Goal: Check status: Check status

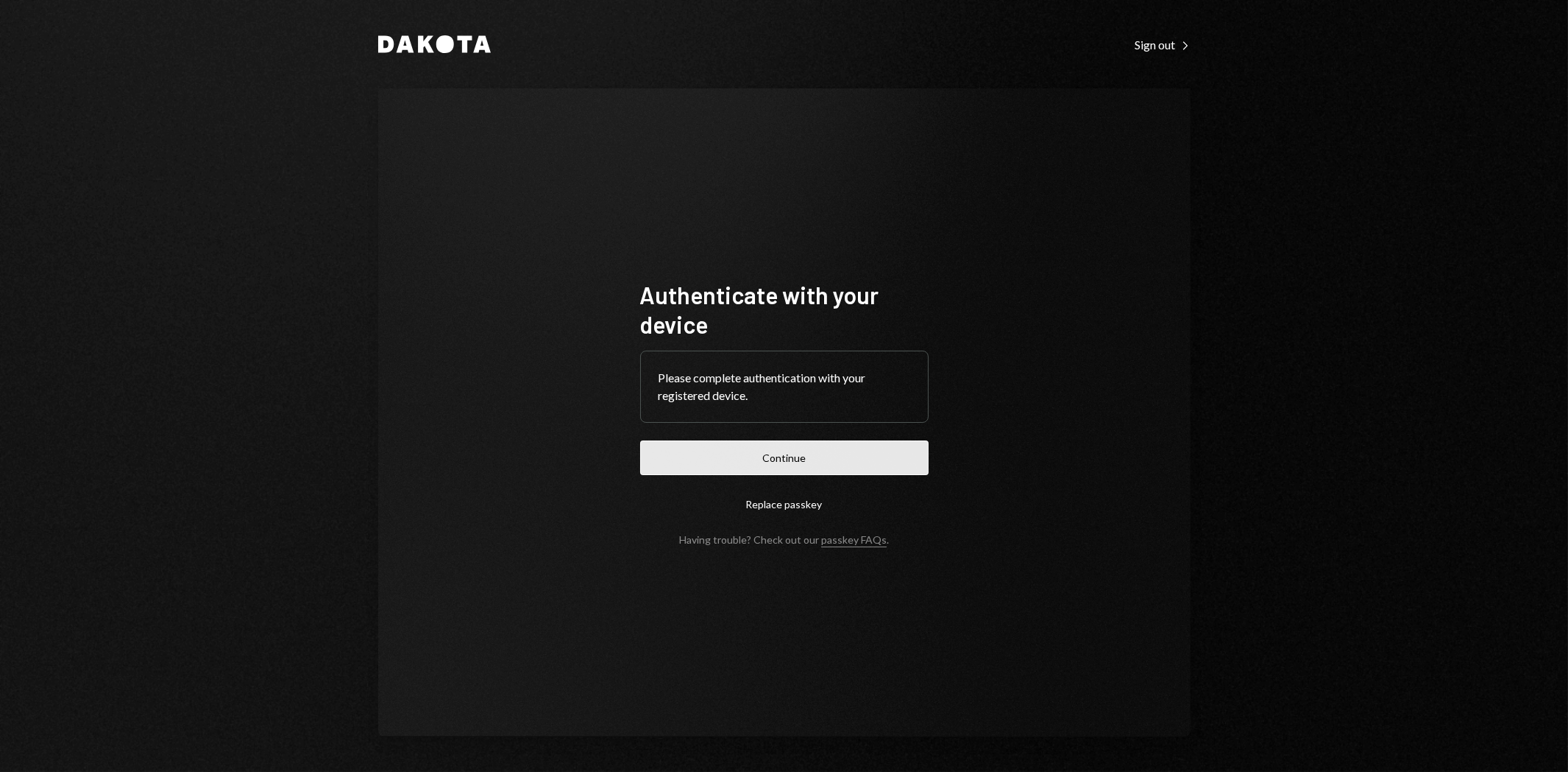
click at [780, 455] on button "Continue" at bounding box center [785, 457] width 289 height 34
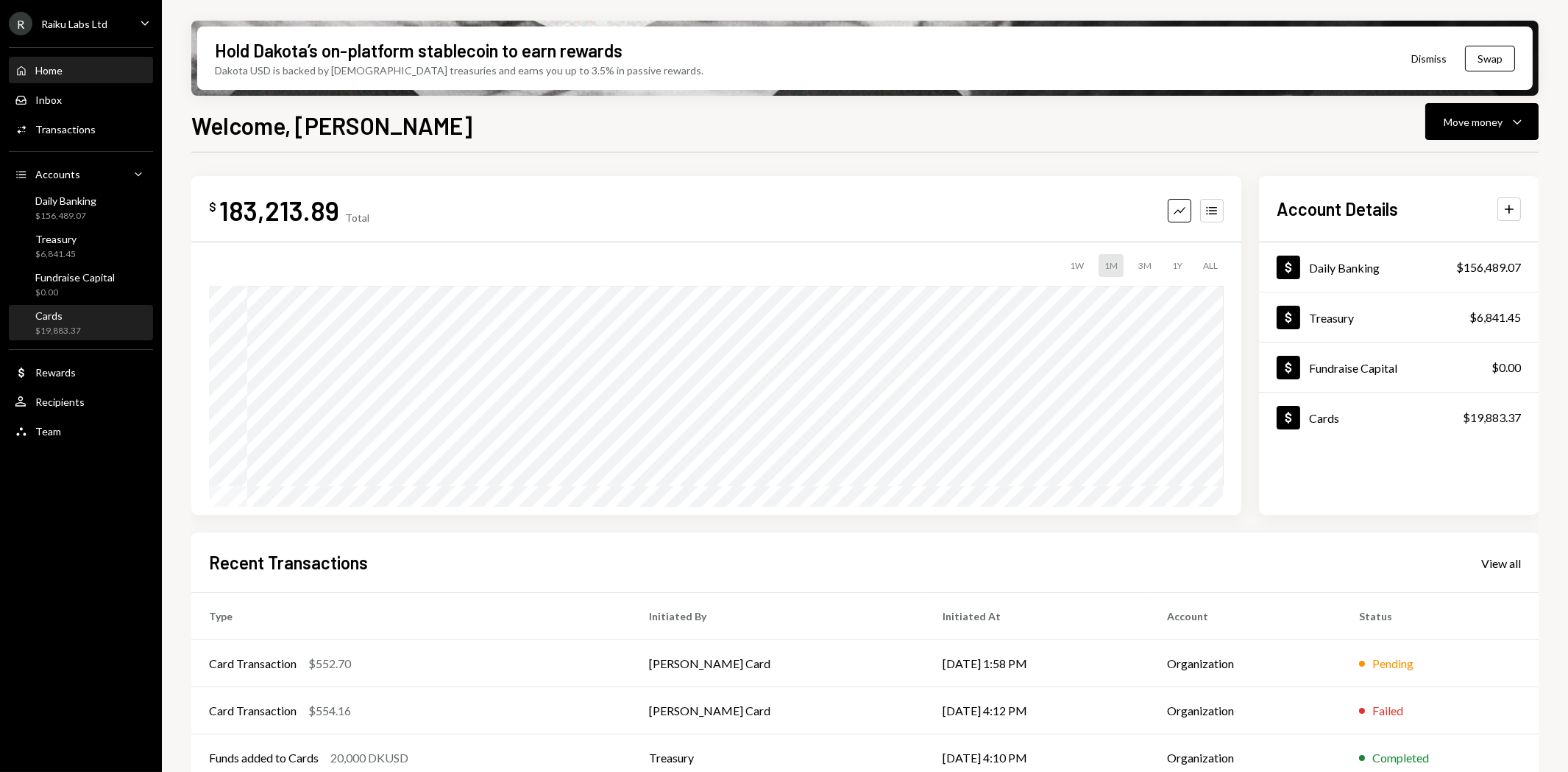
click at [65, 319] on div "Cards" at bounding box center [58, 315] width 46 height 12
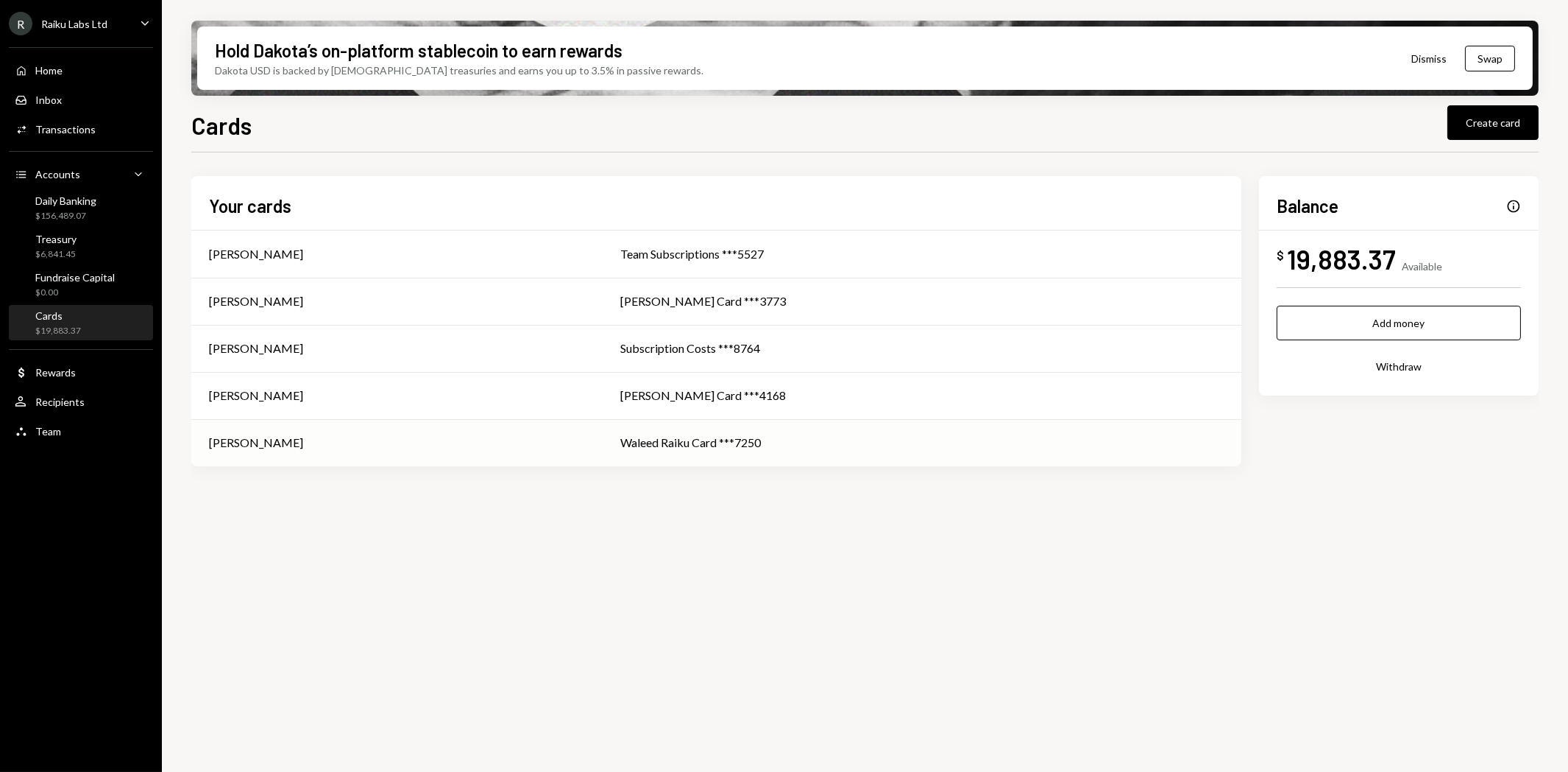
click at [799, 454] on td "Waleed Raiku Card ***7250" at bounding box center [922, 443] width 639 height 48
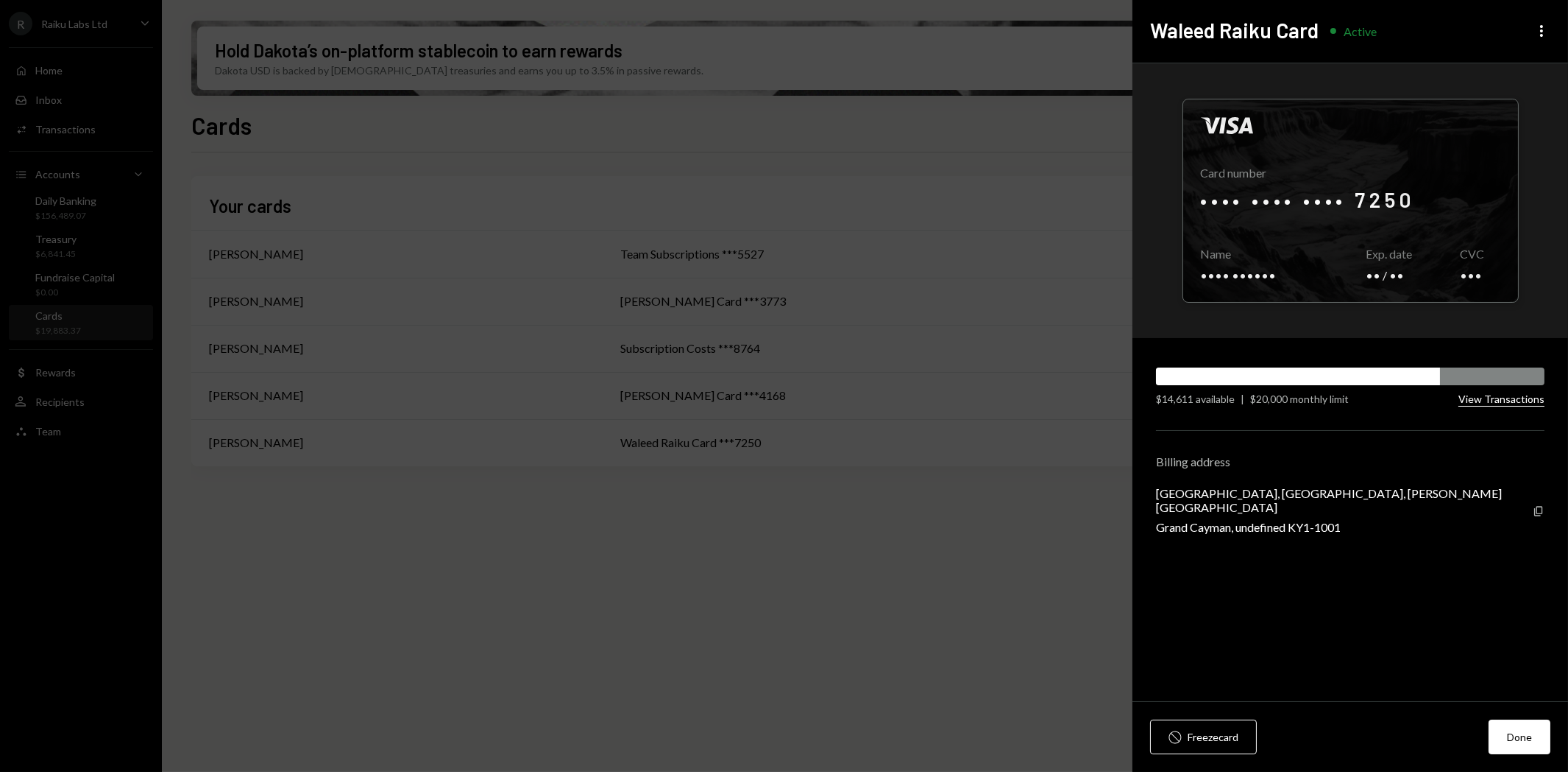
click at [1473, 396] on button "View Transactions" at bounding box center [1501, 399] width 86 height 14
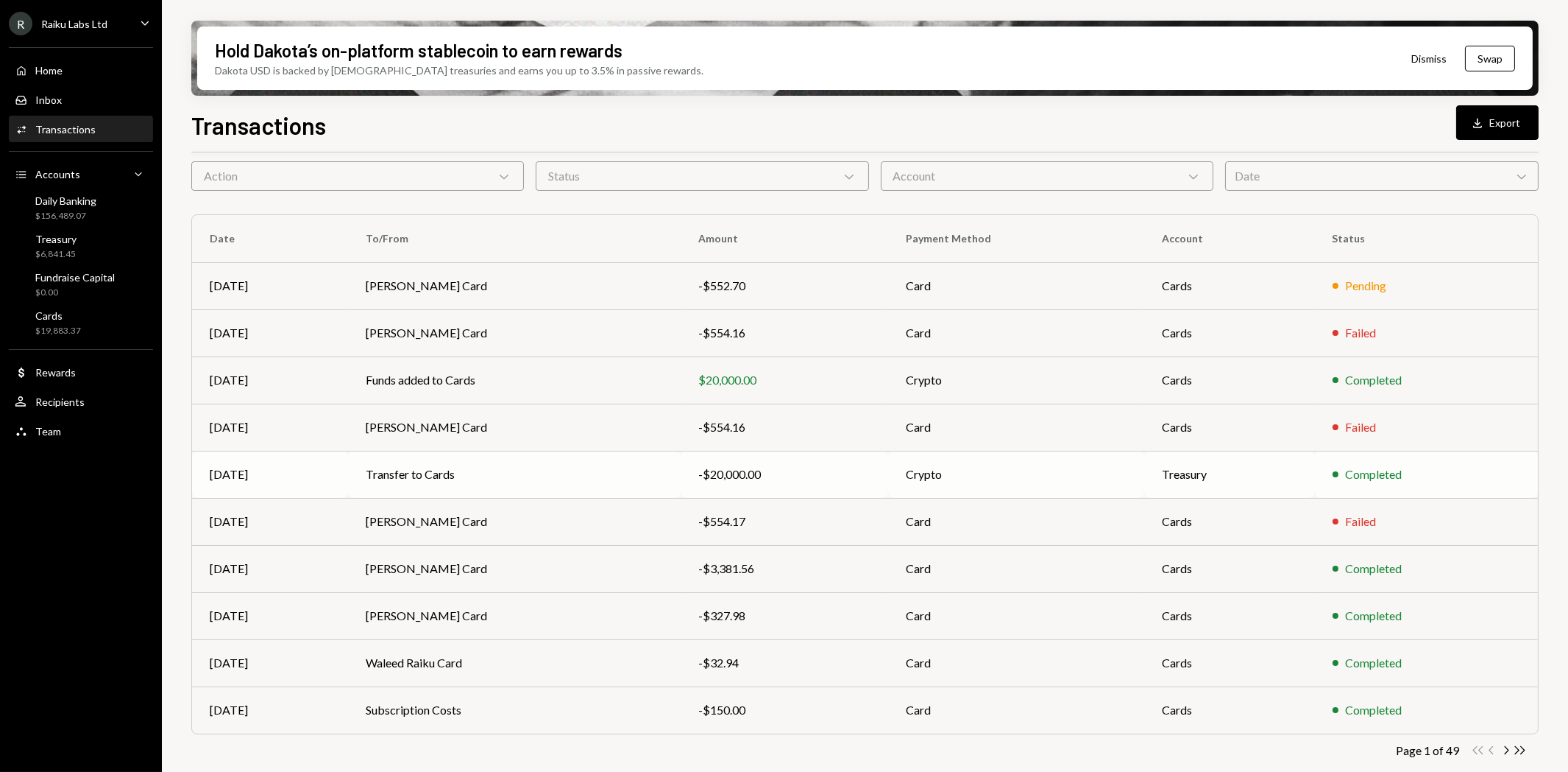
scroll to position [67, 0]
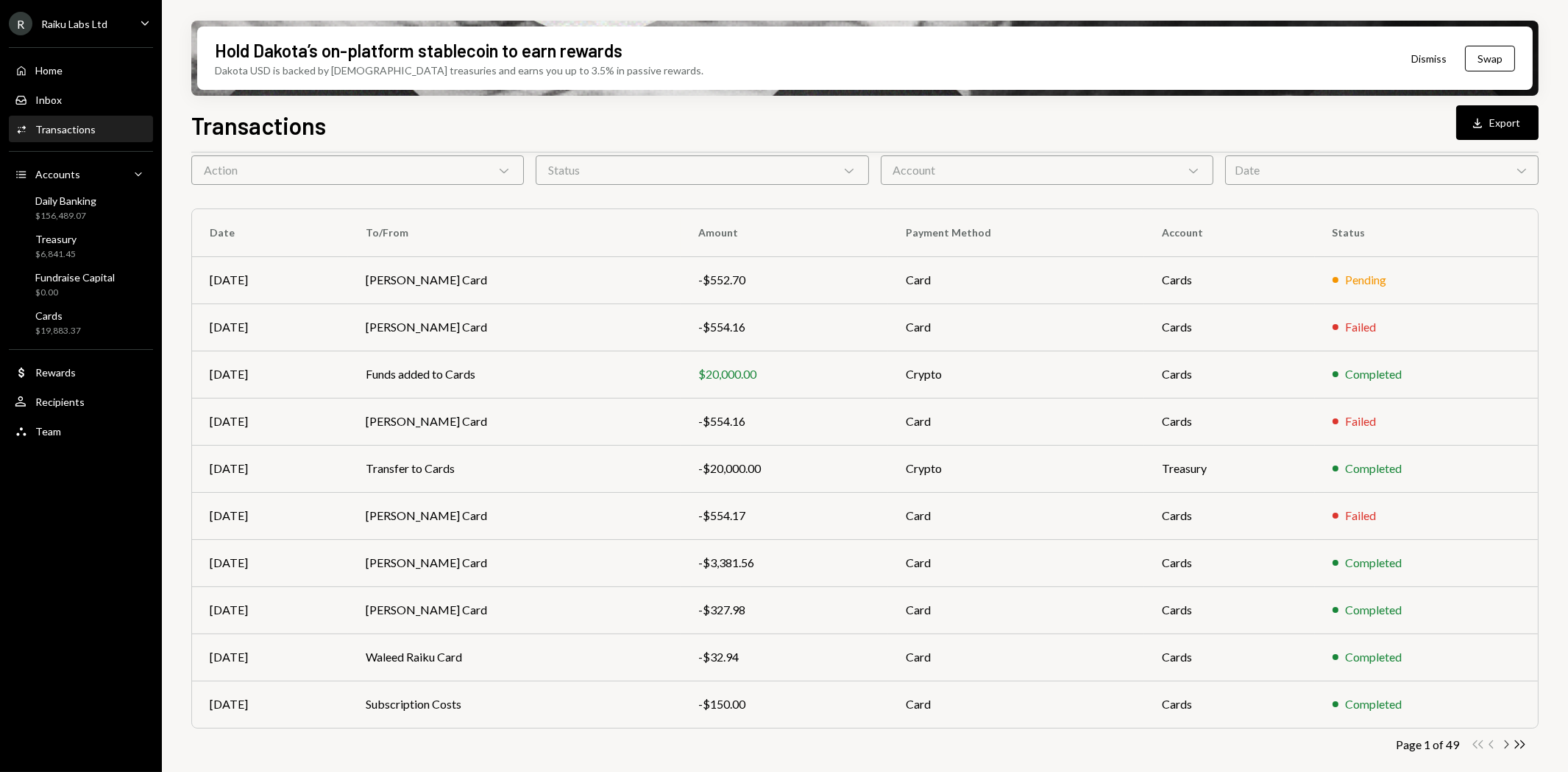
click at [1507, 742] on icon "Chevron Right" at bounding box center [1506, 743] width 14 height 14
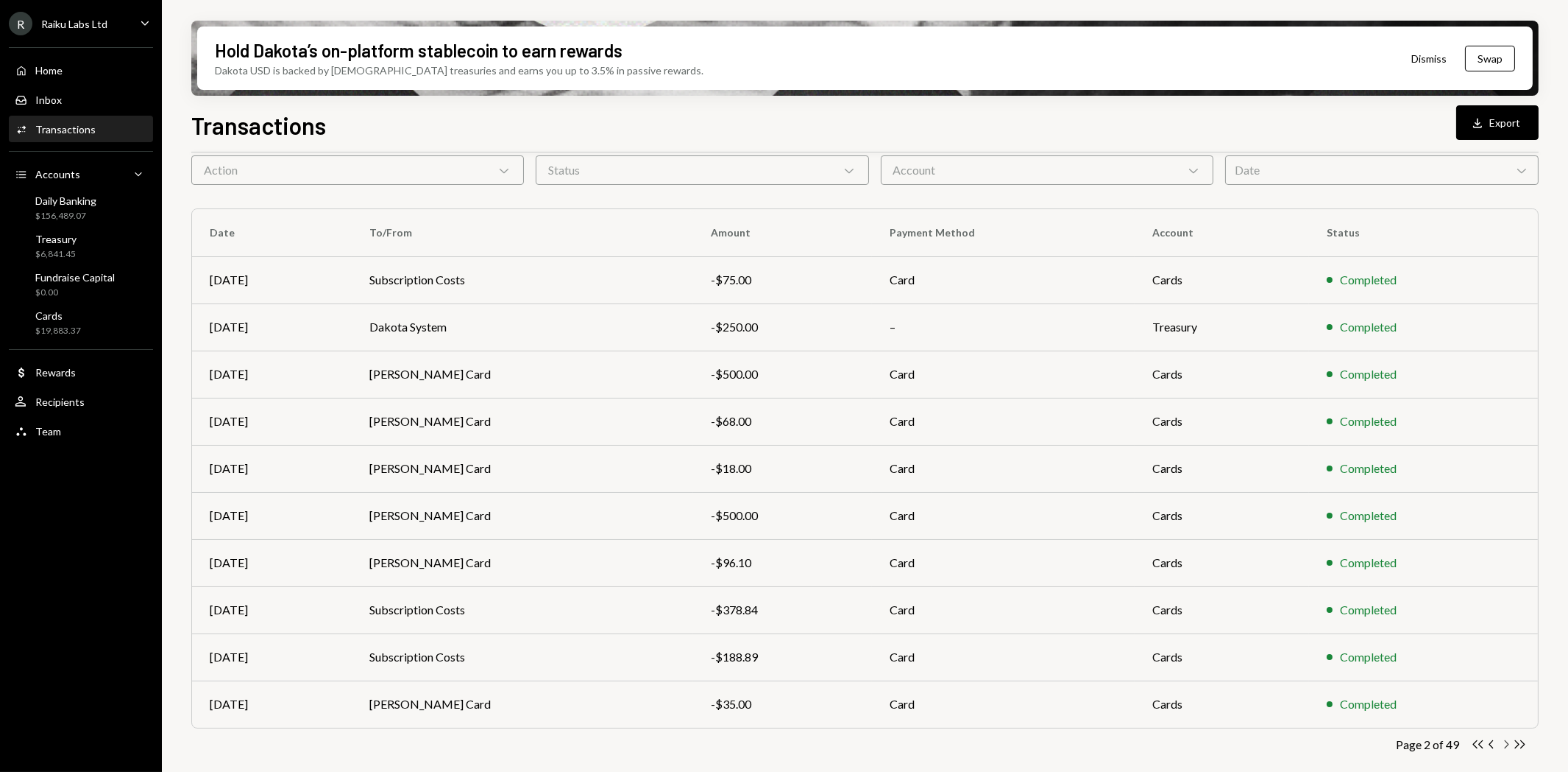
click at [1502, 746] on icon "Chevron Right" at bounding box center [1506, 743] width 14 height 14
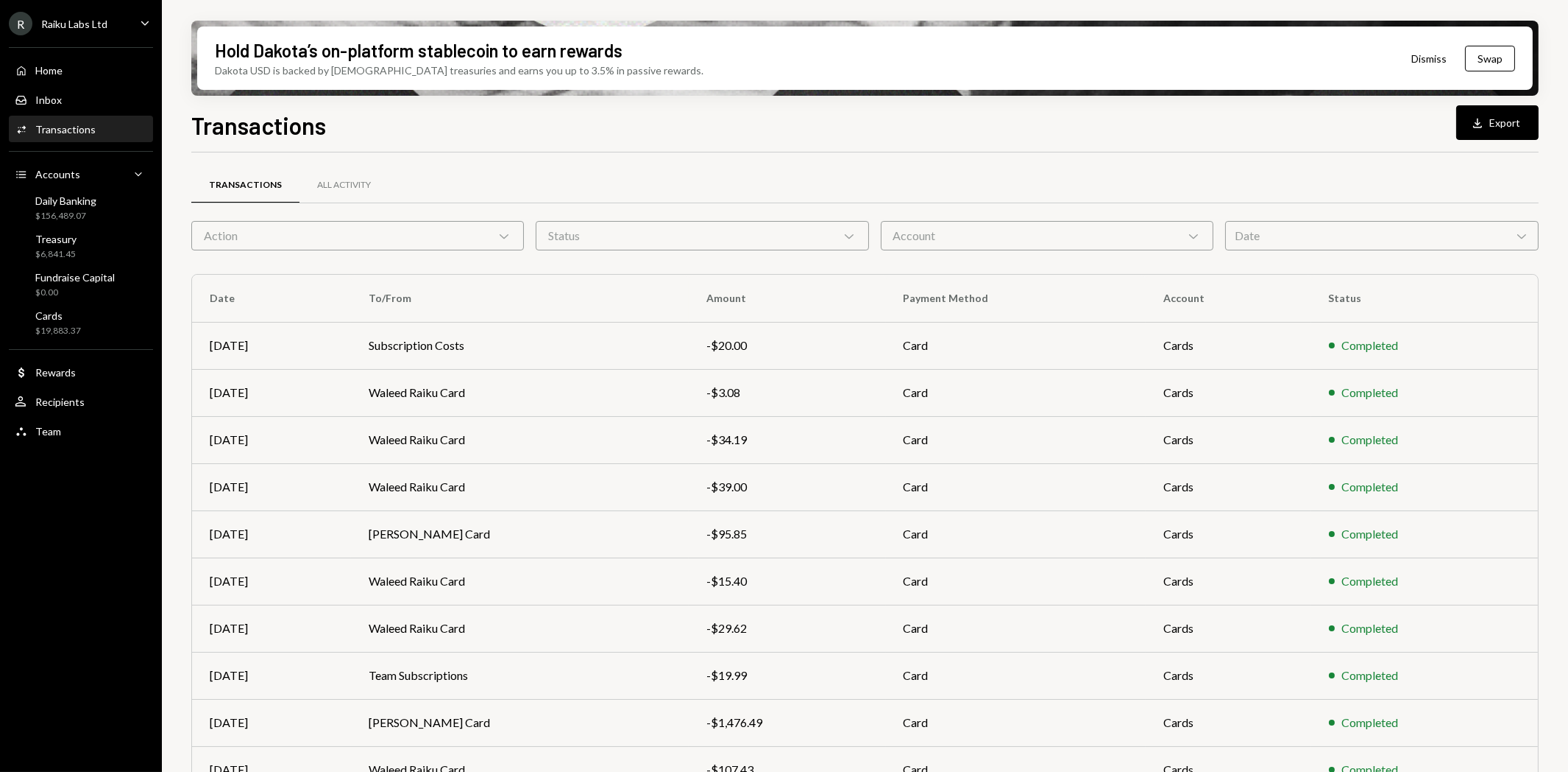
scroll to position [0, 0]
click at [1362, 247] on div "Date Chevron Down" at bounding box center [1382, 236] width 314 height 29
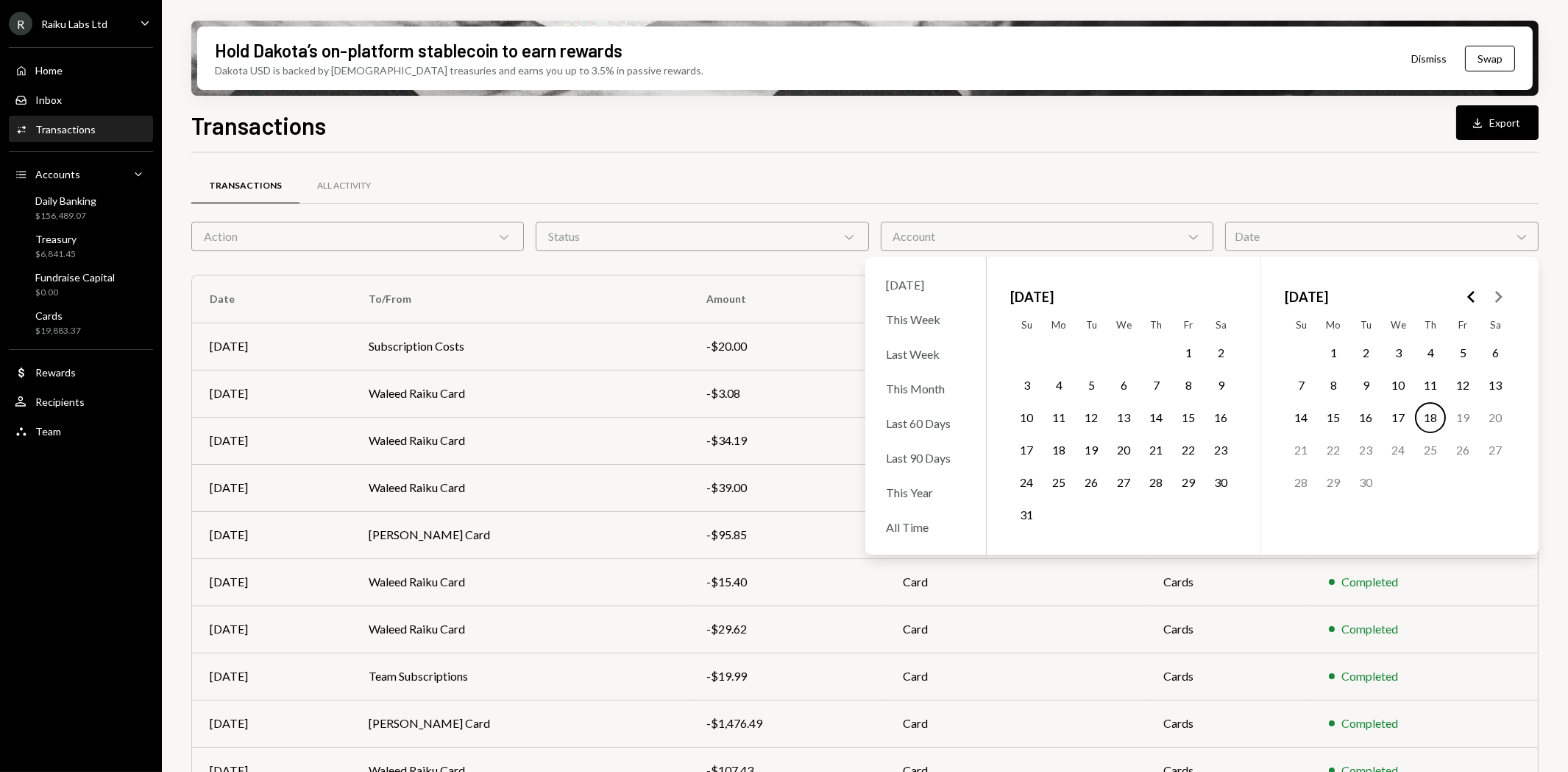
click at [1367, 357] on button "2" at bounding box center [1366, 353] width 31 height 31
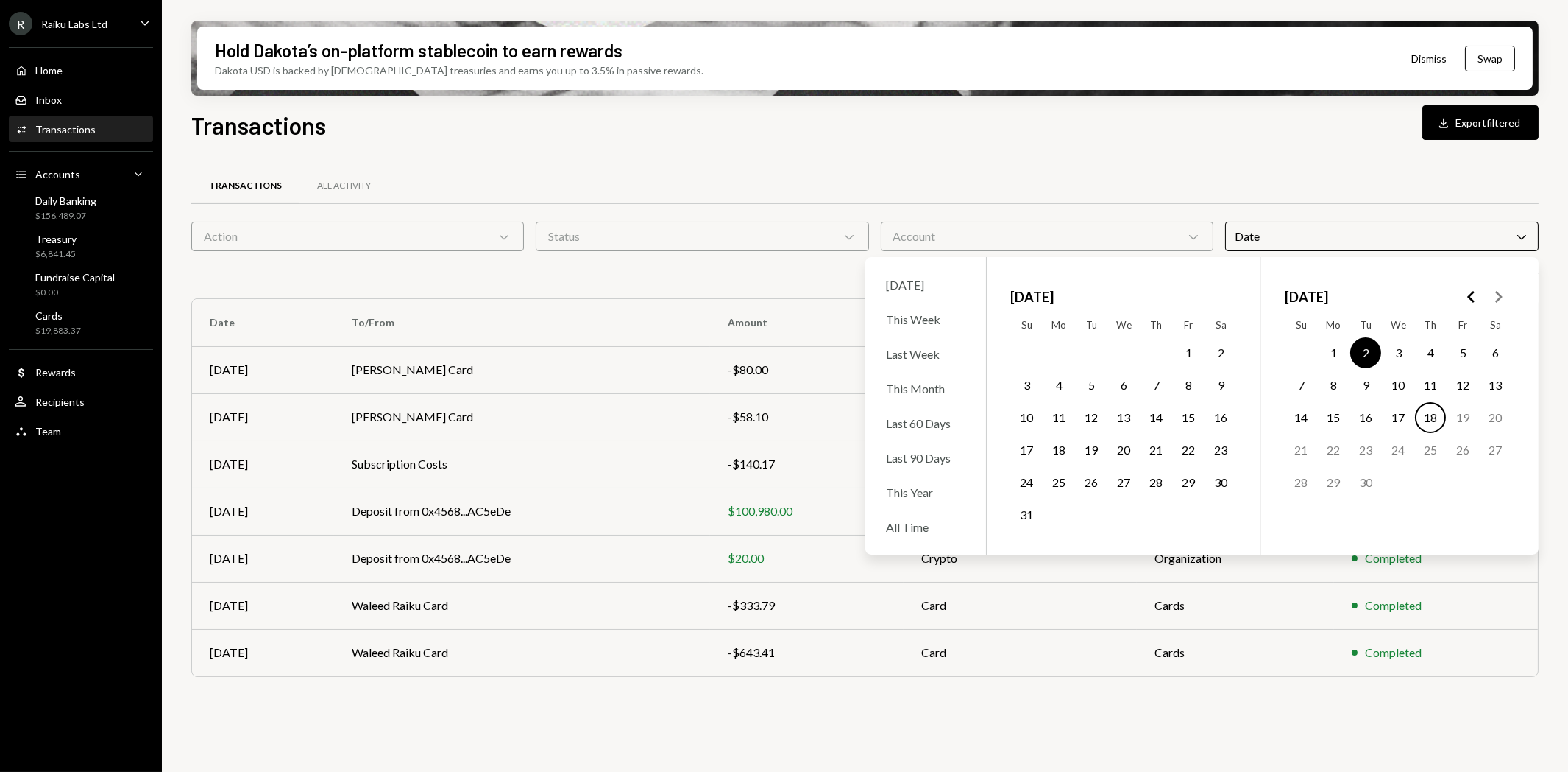
click at [398, 271] on div "[DATE] Cross Clear 1 filter" at bounding box center [865, 274] width 1348 height 24
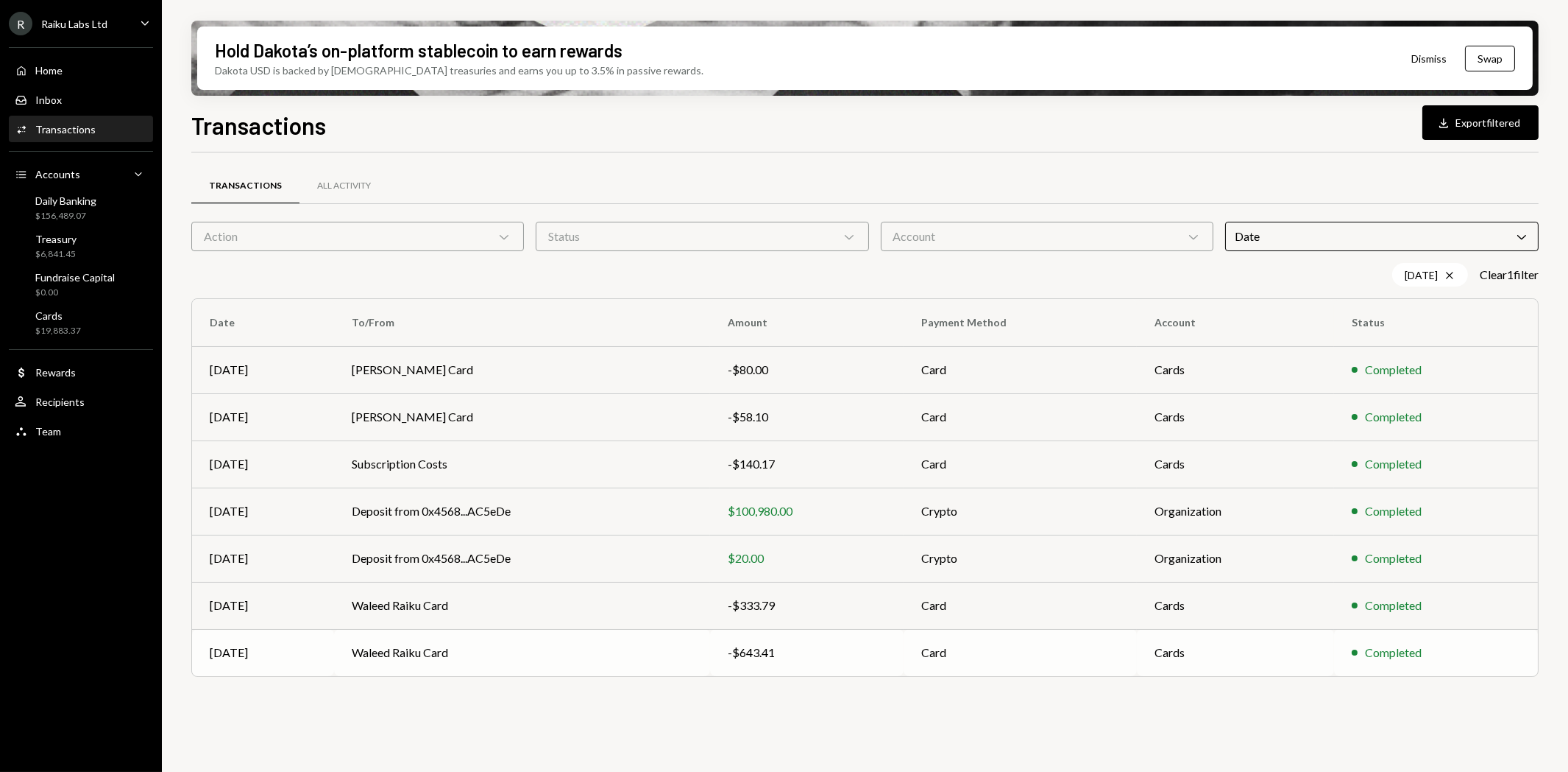
click at [415, 661] on td "Waleed Raiku Card" at bounding box center [522, 652] width 375 height 48
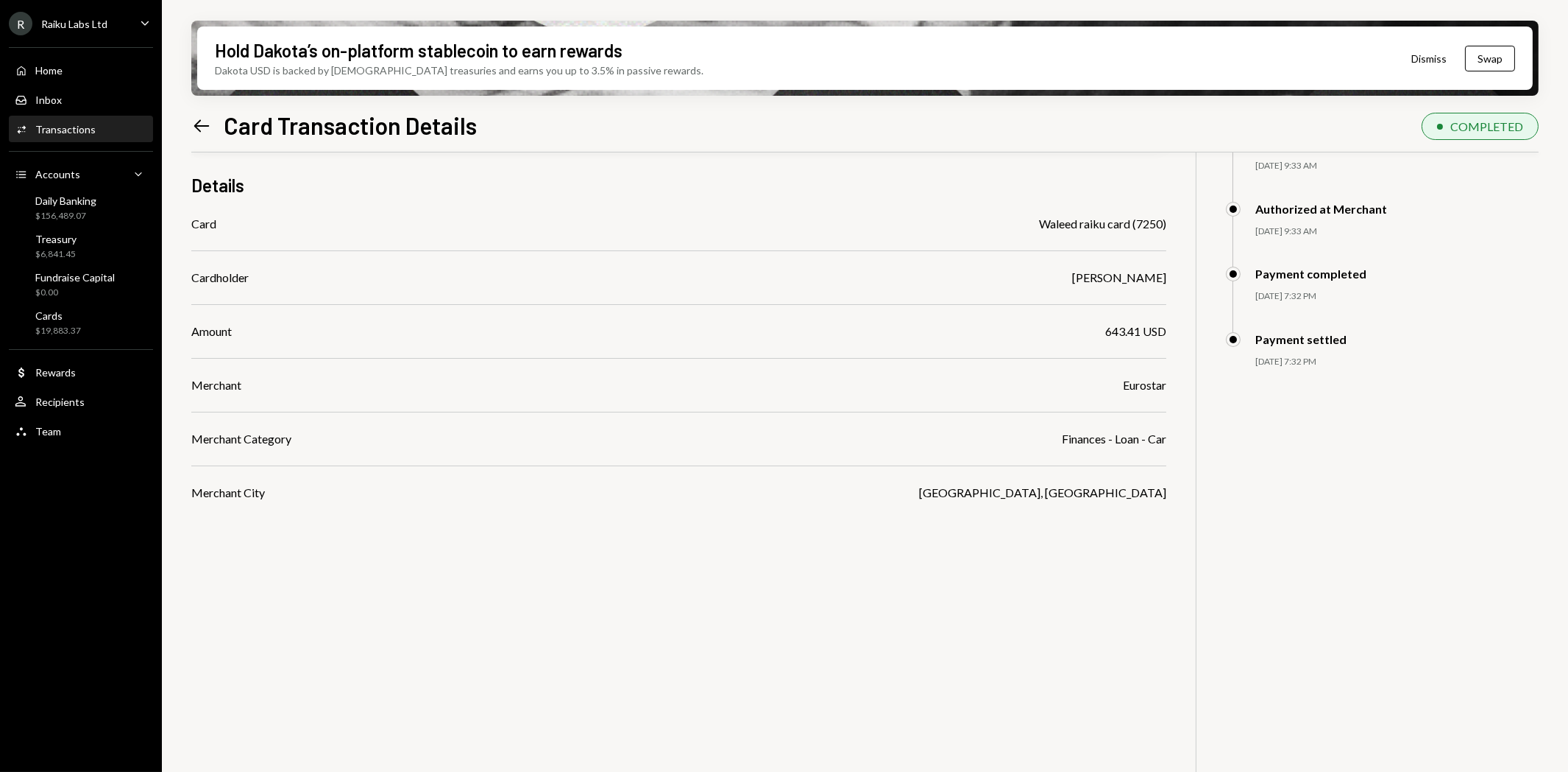
scroll to position [118, 0]
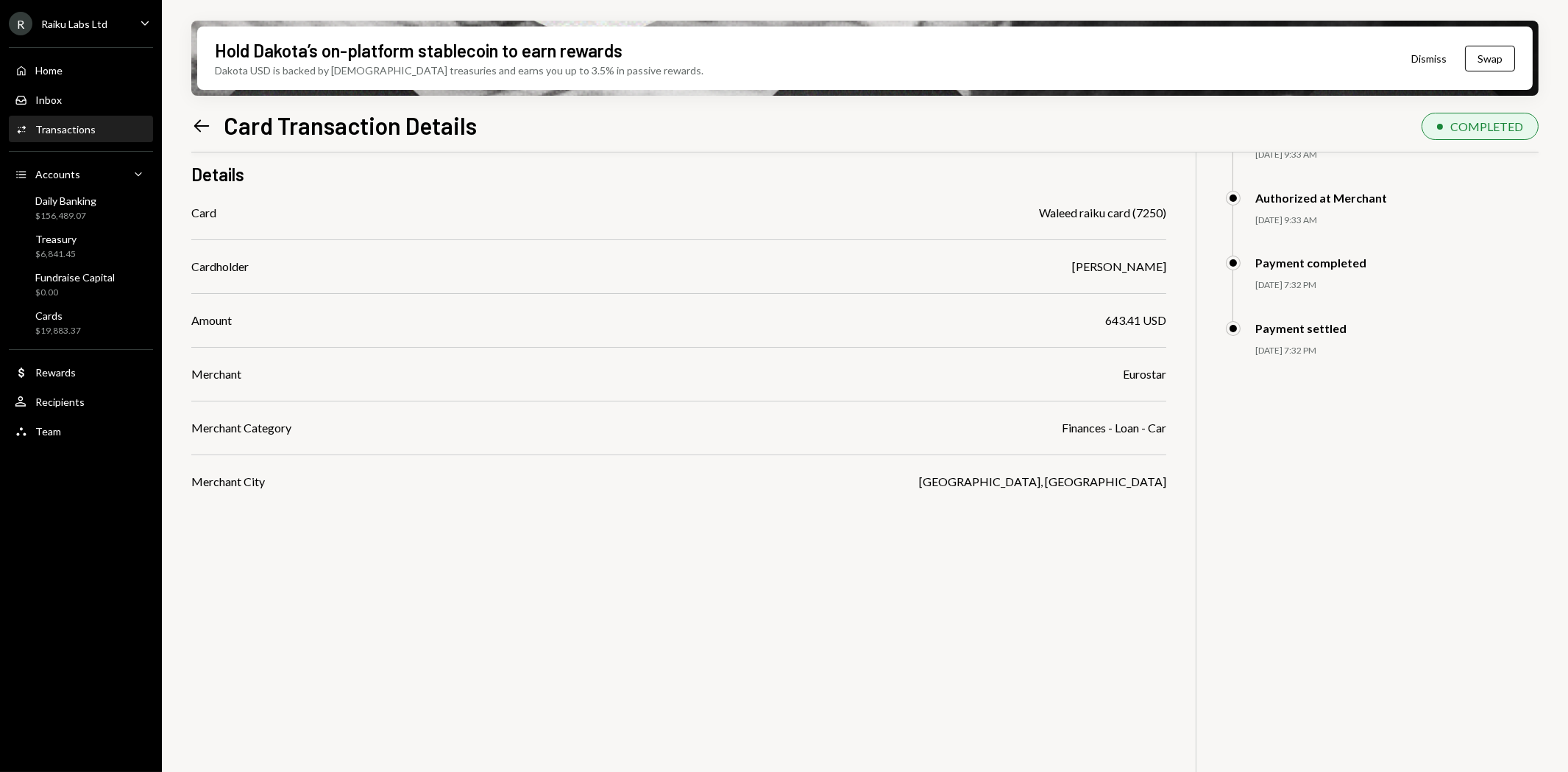
click at [1391, 593] on div "$ 643.41 643.41 USD Details Card Waleed raiku card (7250) Cardholder [PERSON_NA…" at bounding box center [865, 420] width 1348 height 772
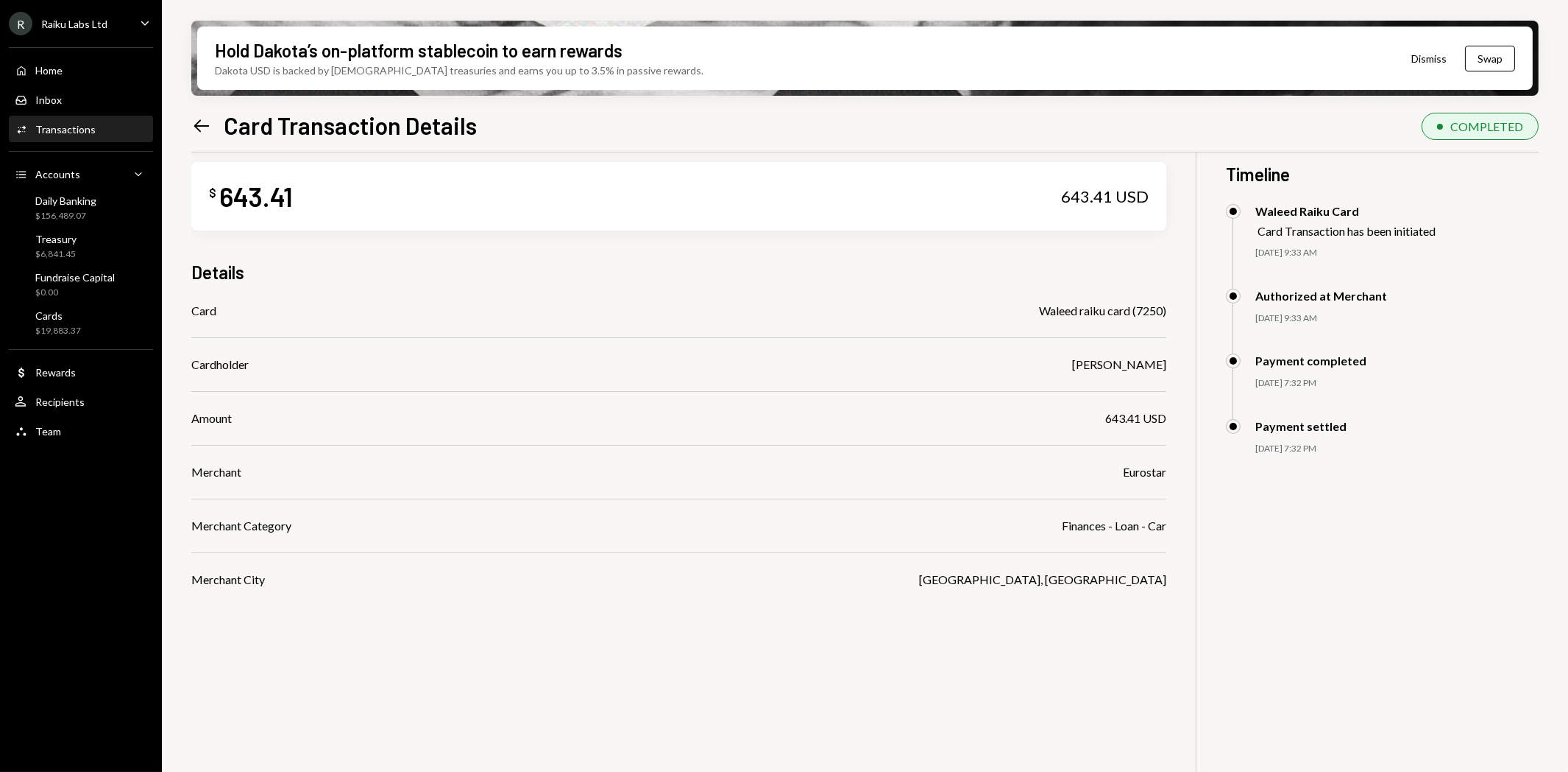
scroll to position [0, 0]
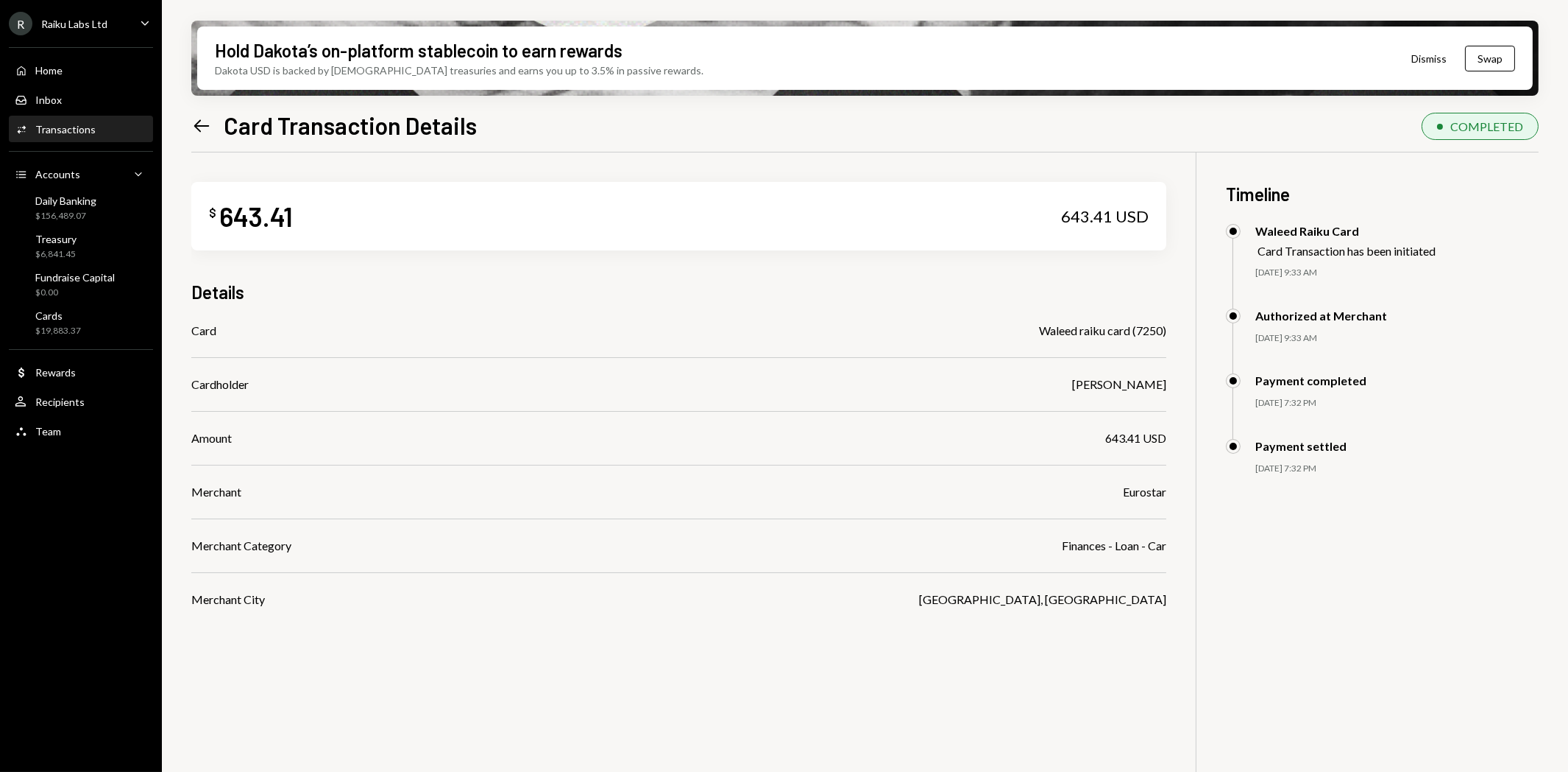
click at [1212, 656] on div "$ 643.41 643.41 USD Details Card Waleed raiku card (7250) Cardholder [PERSON_NA…" at bounding box center [865, 538] width 1348 height 772
click at [194, 123] on icon "Left Arrow" at bounding box center [201, 126] width 21 height 21
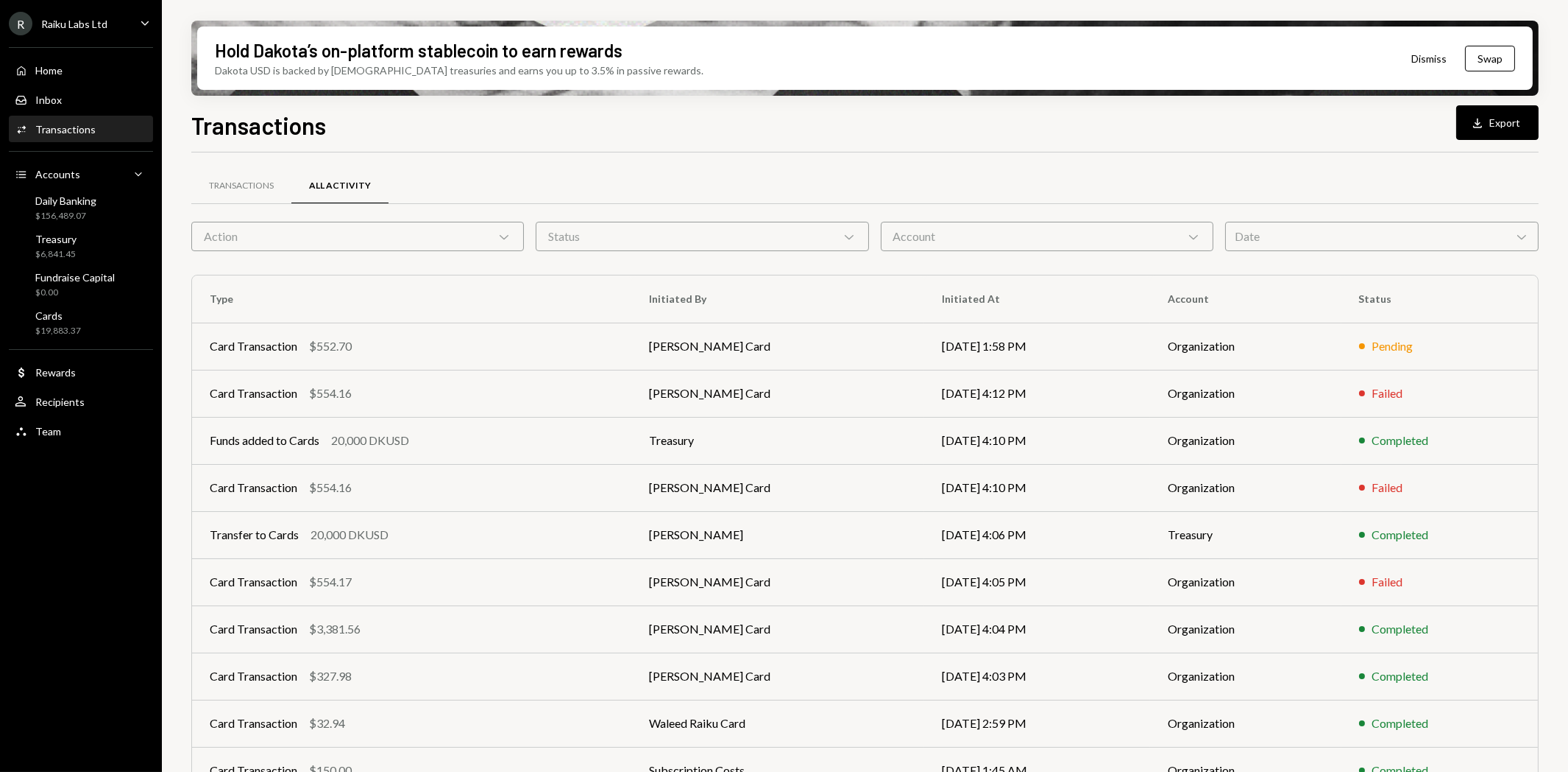
click at [1506, 237] on div "Date Chevron Down" at bounding box center [1382, 236] width 314 height 29
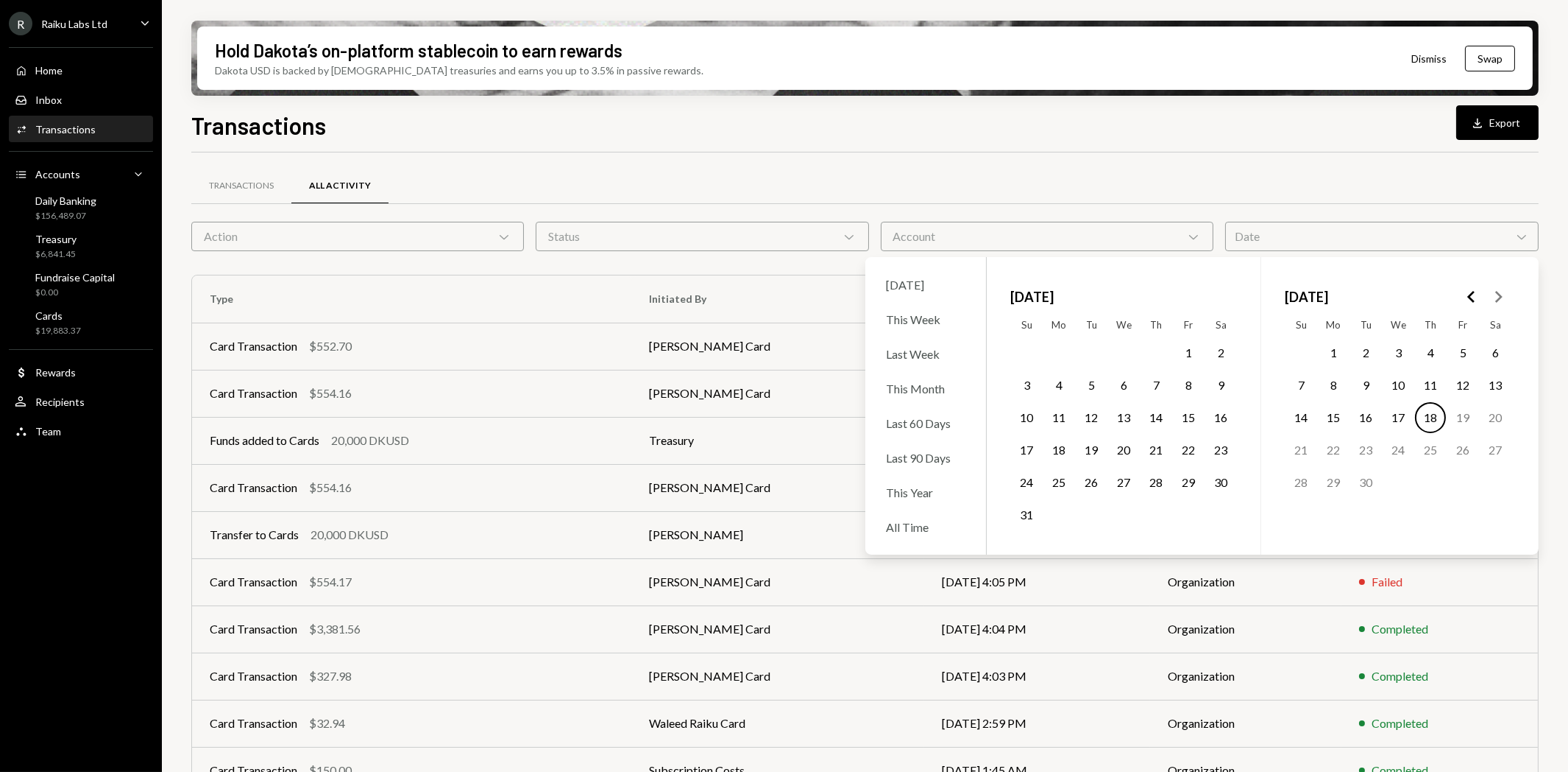
click at [1425, 386] on button "11" at bounding box center [1430, 385] width 31 height 31
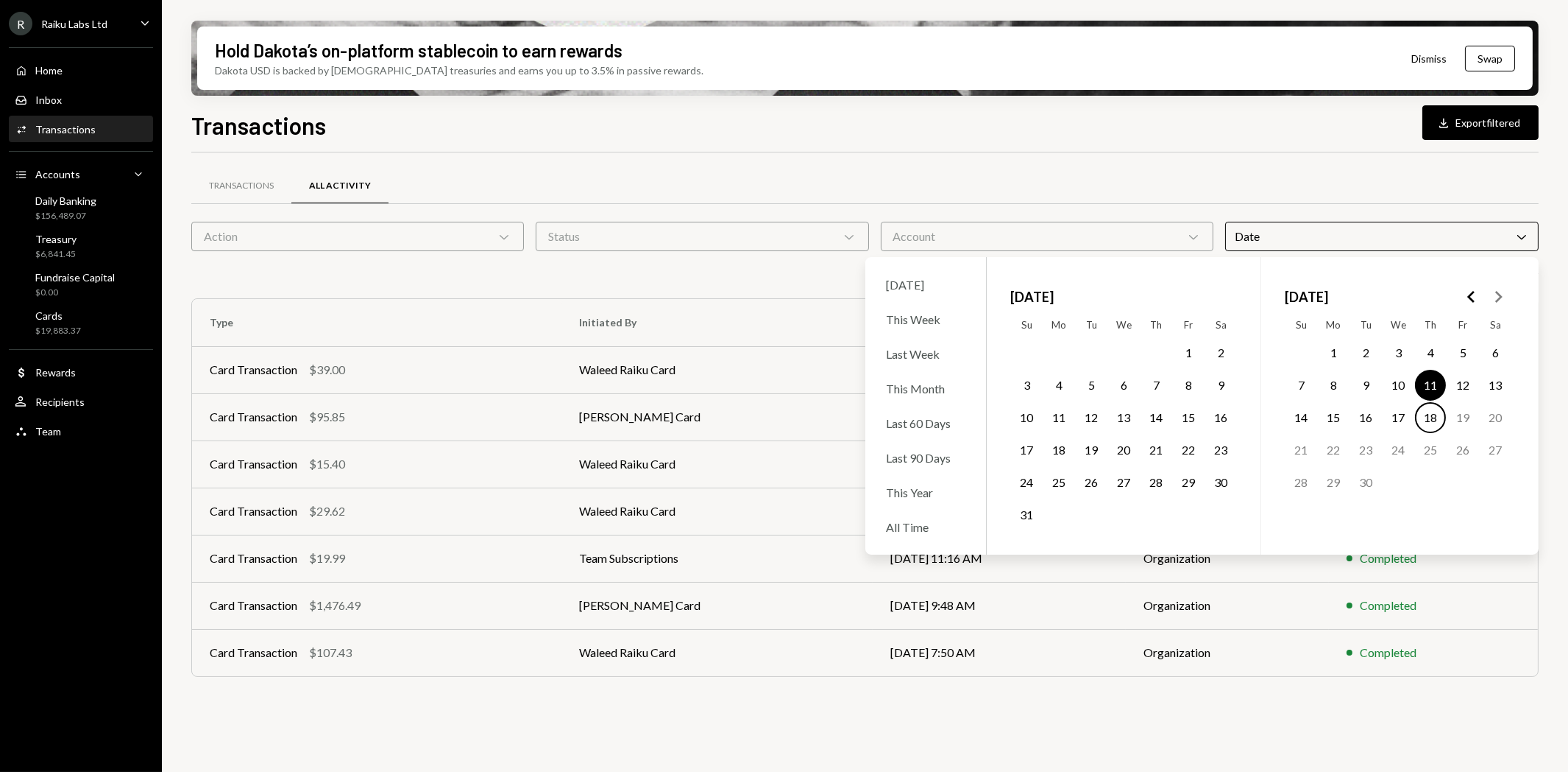
click at [842, 184] on div "Transactions All Activity" at bounding box center [865, 185] width 1348 height 37
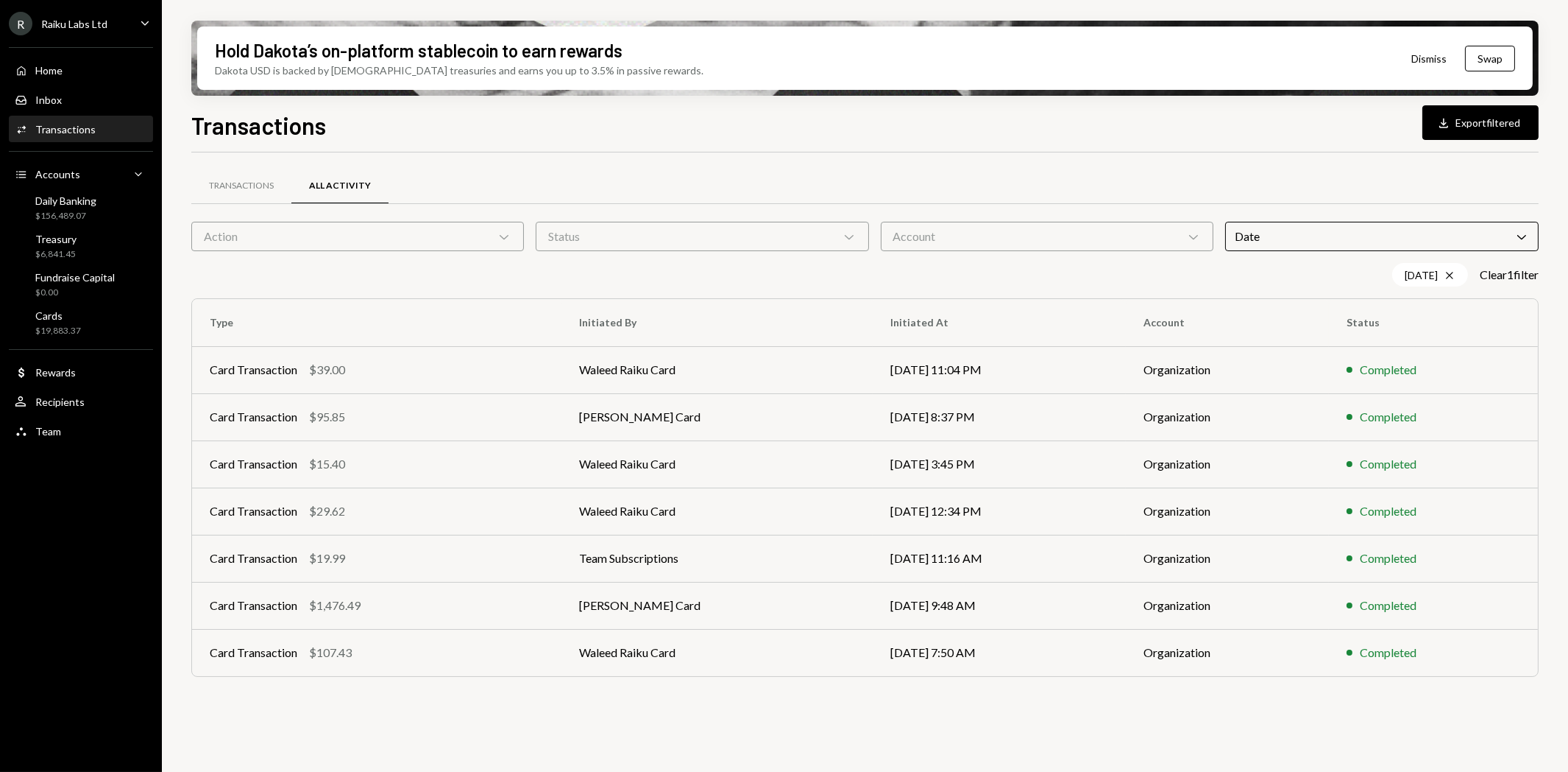
click at [1318, 241] on div "Date Chevron Down" at bounding box center [1382, 236] width 314 height 29
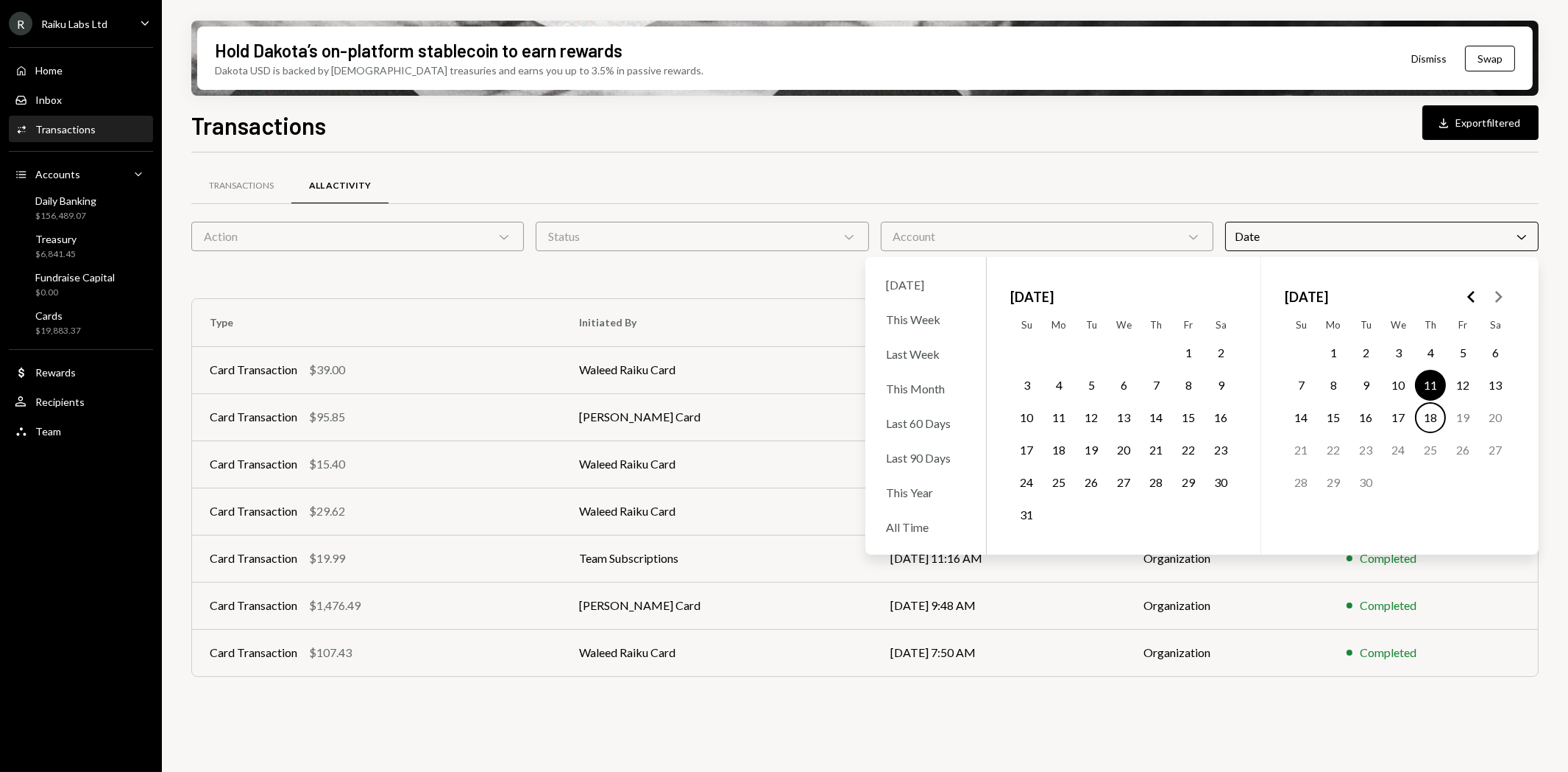
click at [1430, 377] on button "11" at bounding box center [1430, 385] width 31 height 31
click at [1430, 380] on button "11" at bounding box center [1430, 385] width 31 height 31
click at [1343, 196] on div "Transactions All Activity" at bounding box center [865, 185] width 1348 height 37
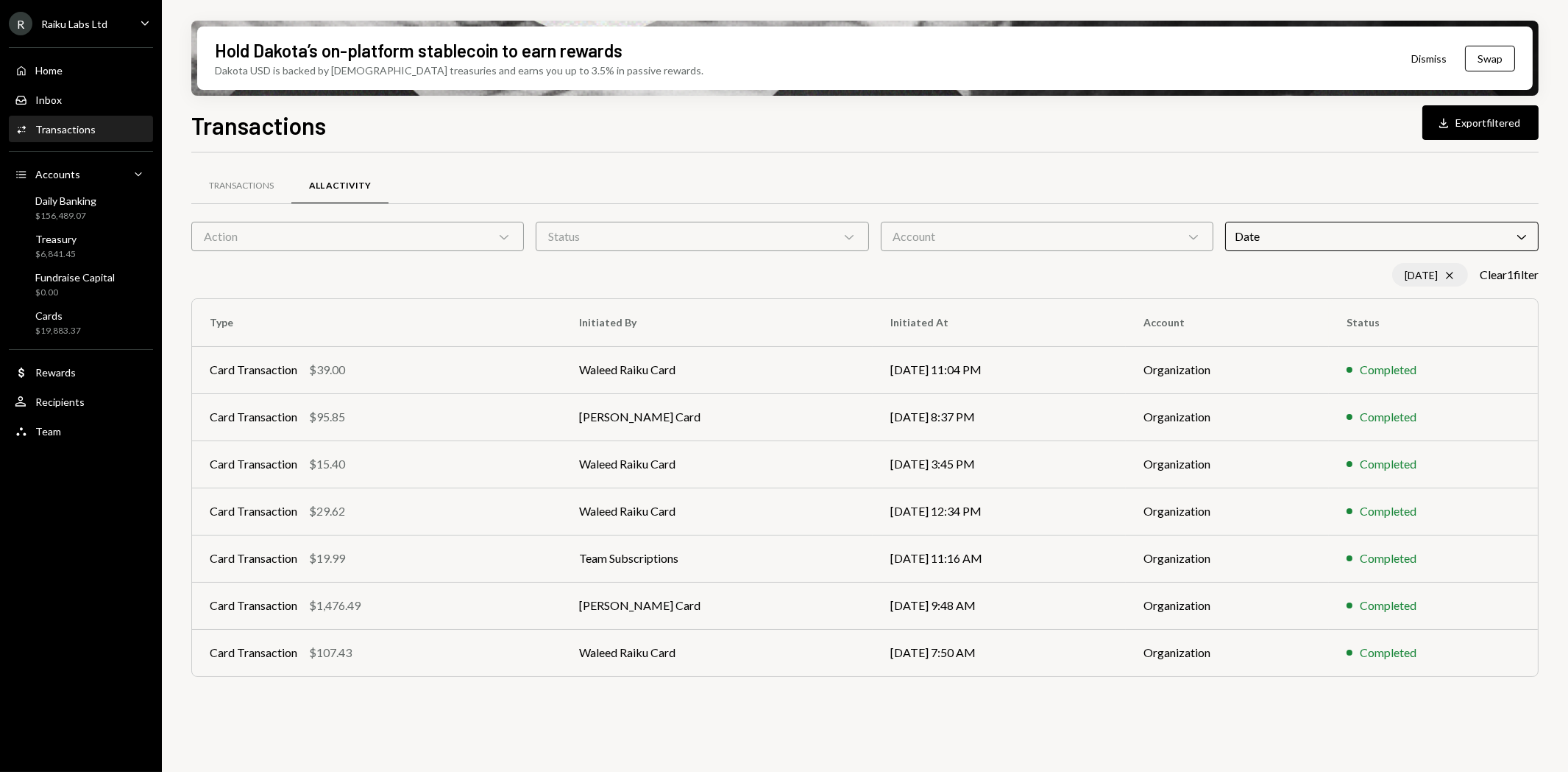
click at [1444, 276] on icon "Cross" at bounding box center [1449, 275] width 11 height 11
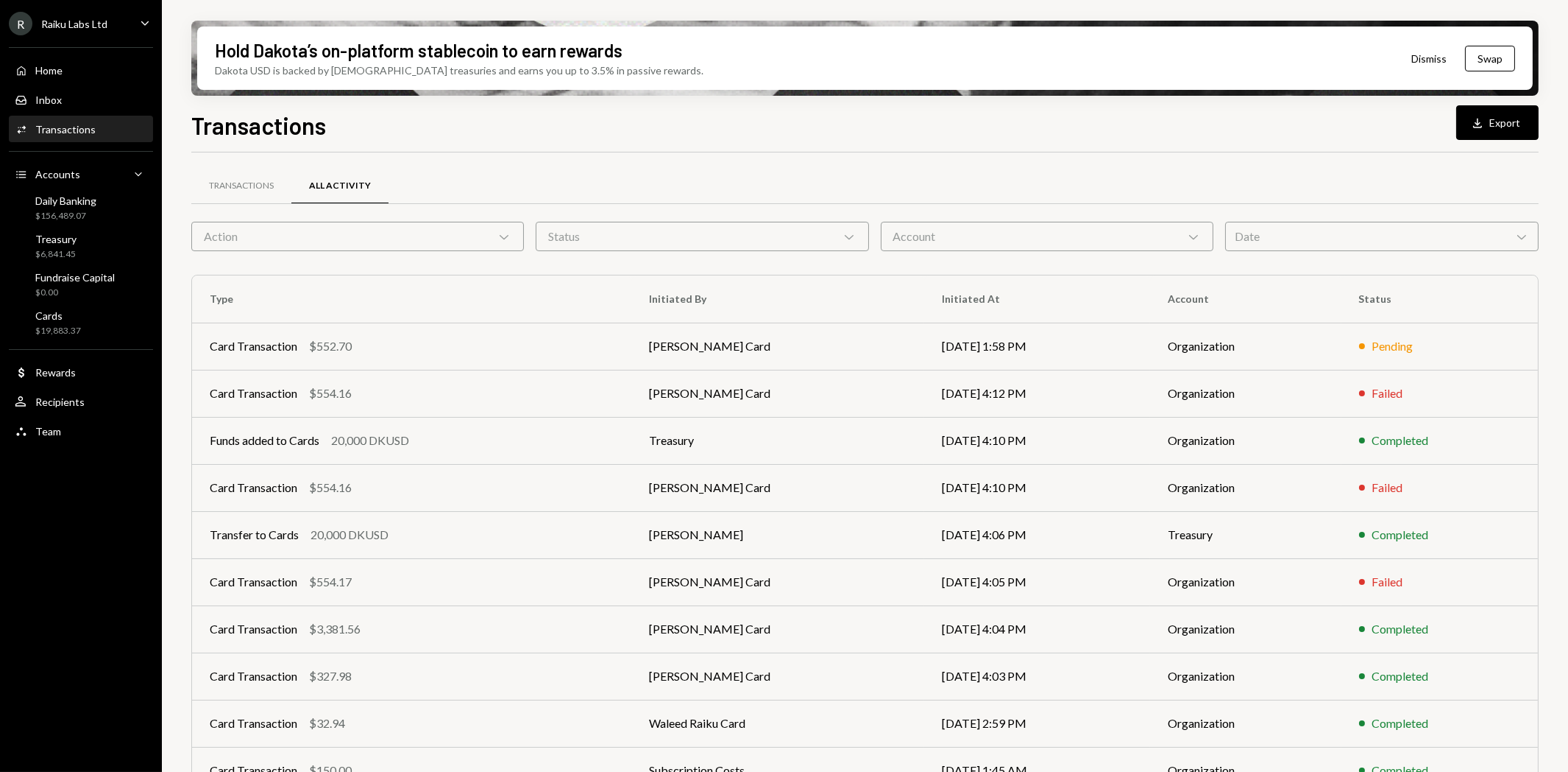
click at [1453, 233] on div "Date Chevron Down" at bounding box center [1382, 236] width 314 height 29
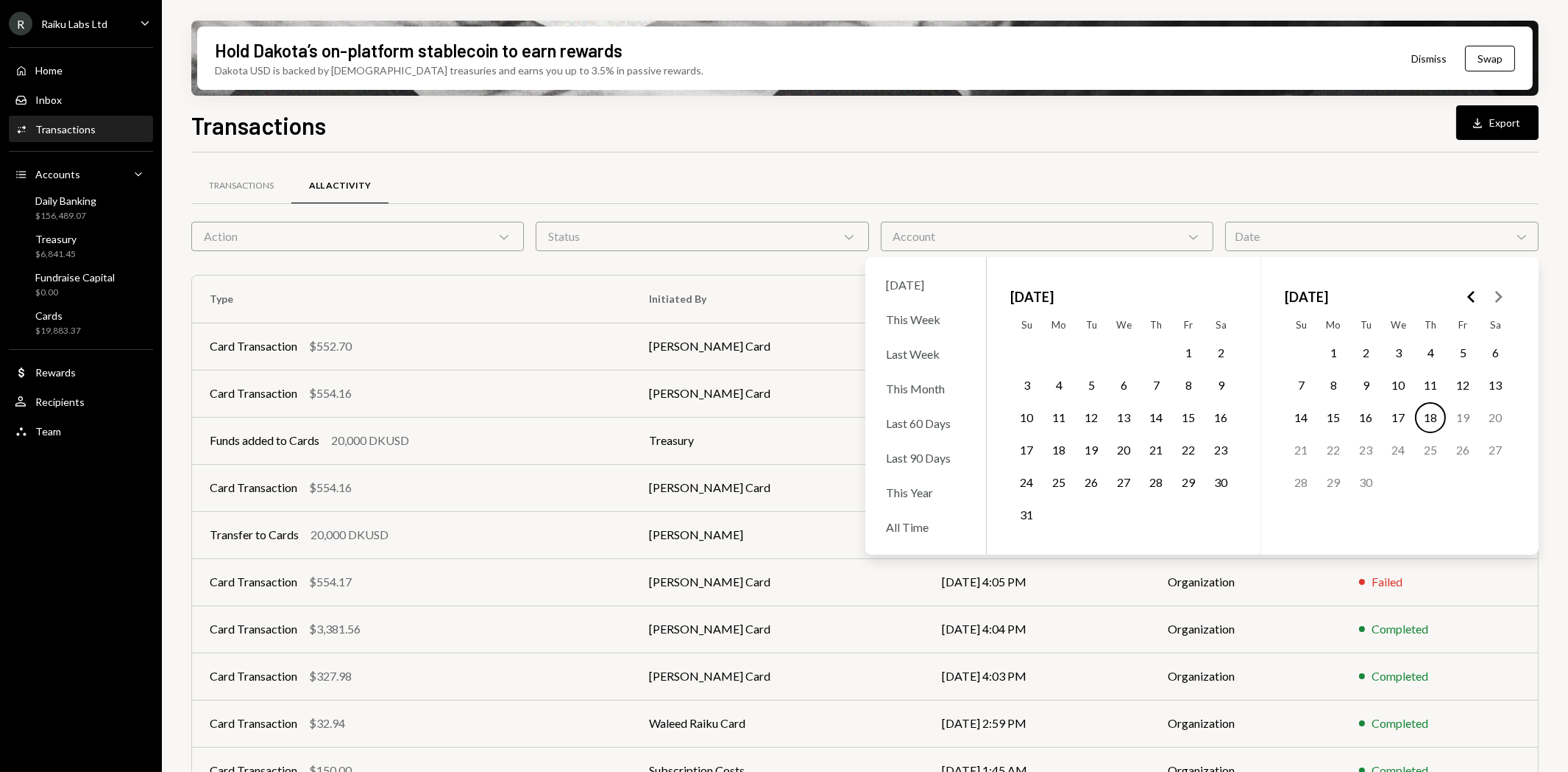
click at [1465, 389] on button "12" at bounding box center [1463, 385] width 31 height 31
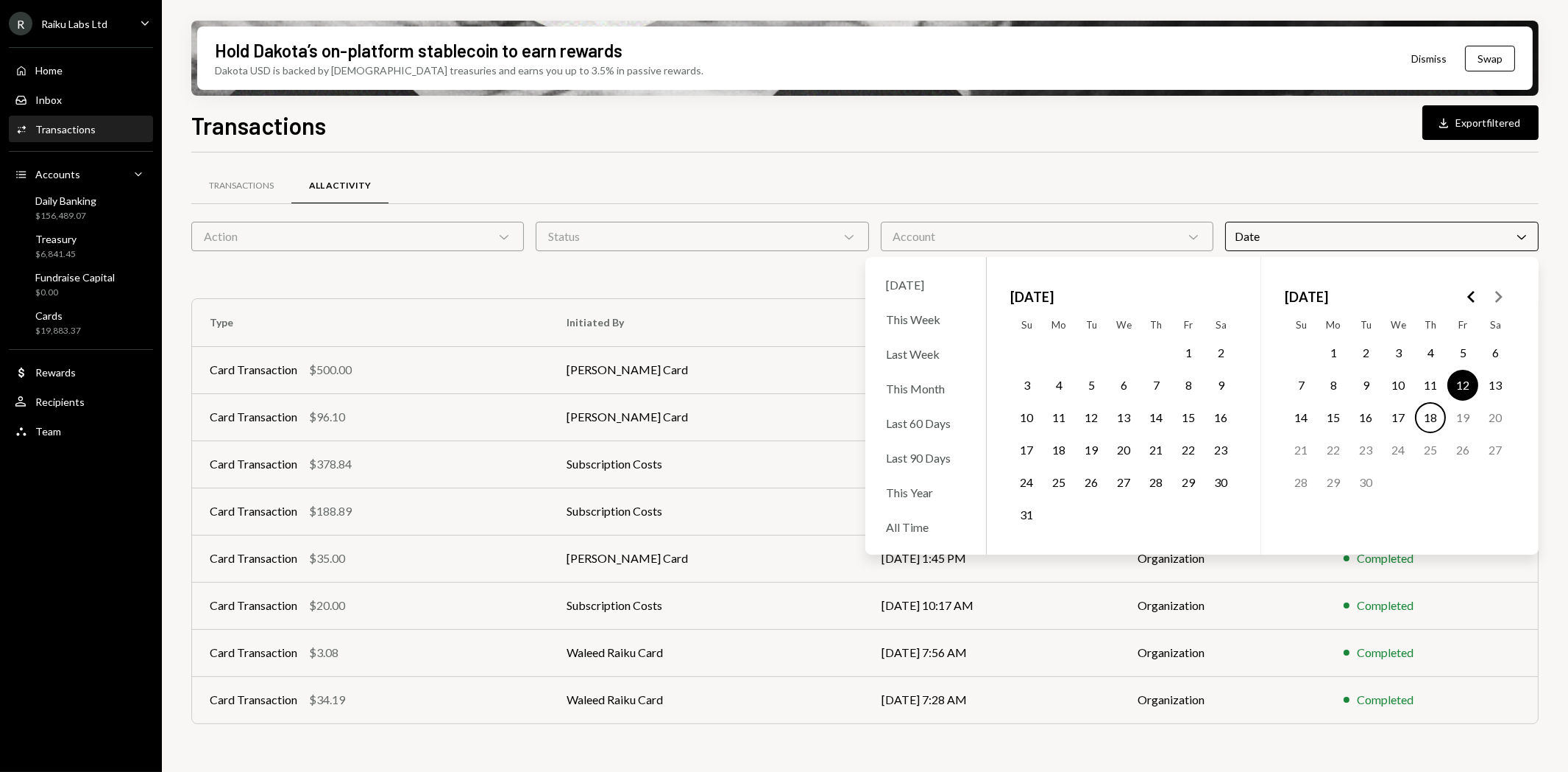
click at [518, 746] on div "Transactions All Activity Action Chevron Down Status Chevron Down Account Chevr…" at bounding box center [865, 464] width 1348 height 577
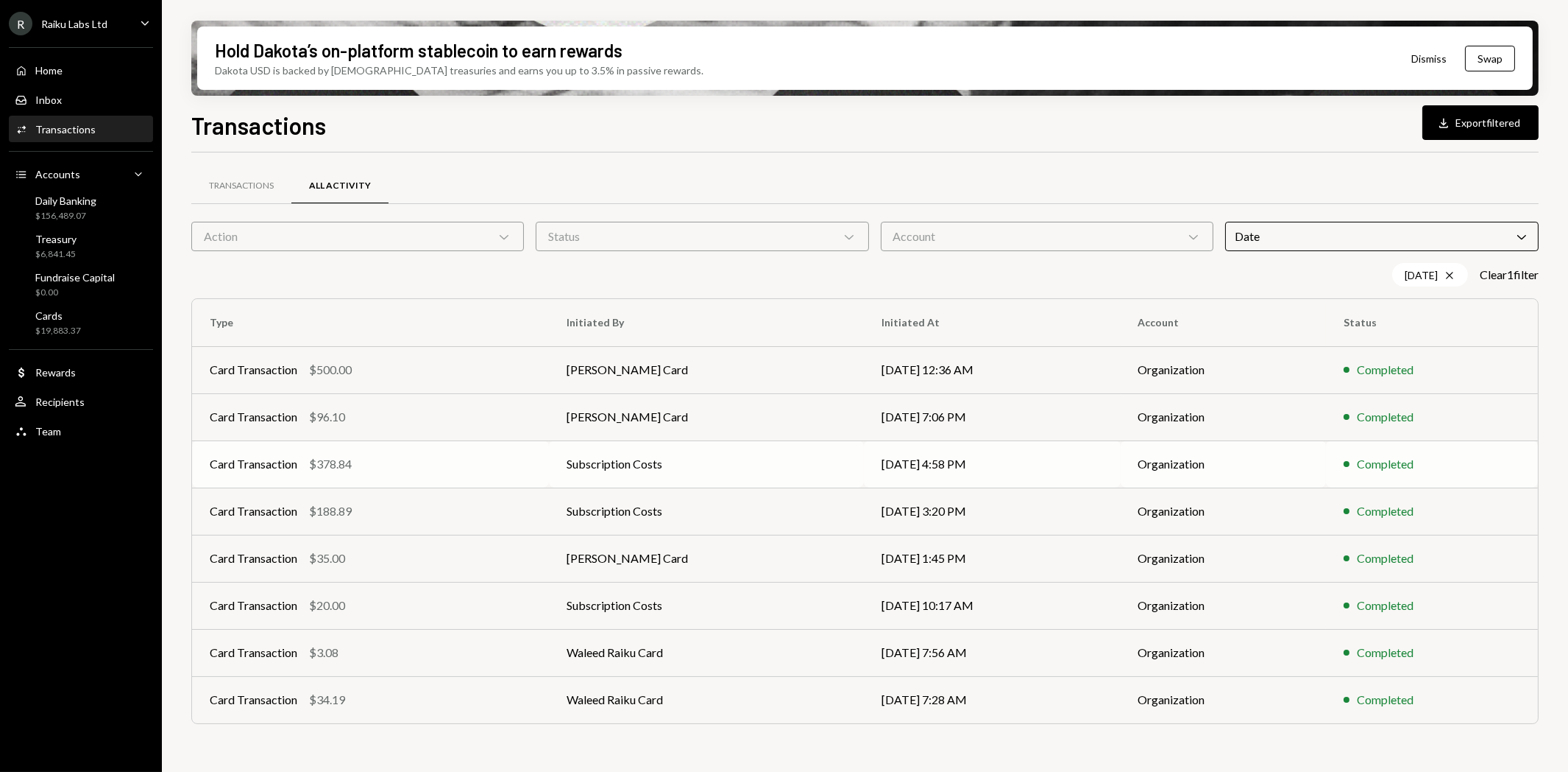
click at [271, 462] on div "Card Transaction" at bounding box center [254, 464] width 87 height 18
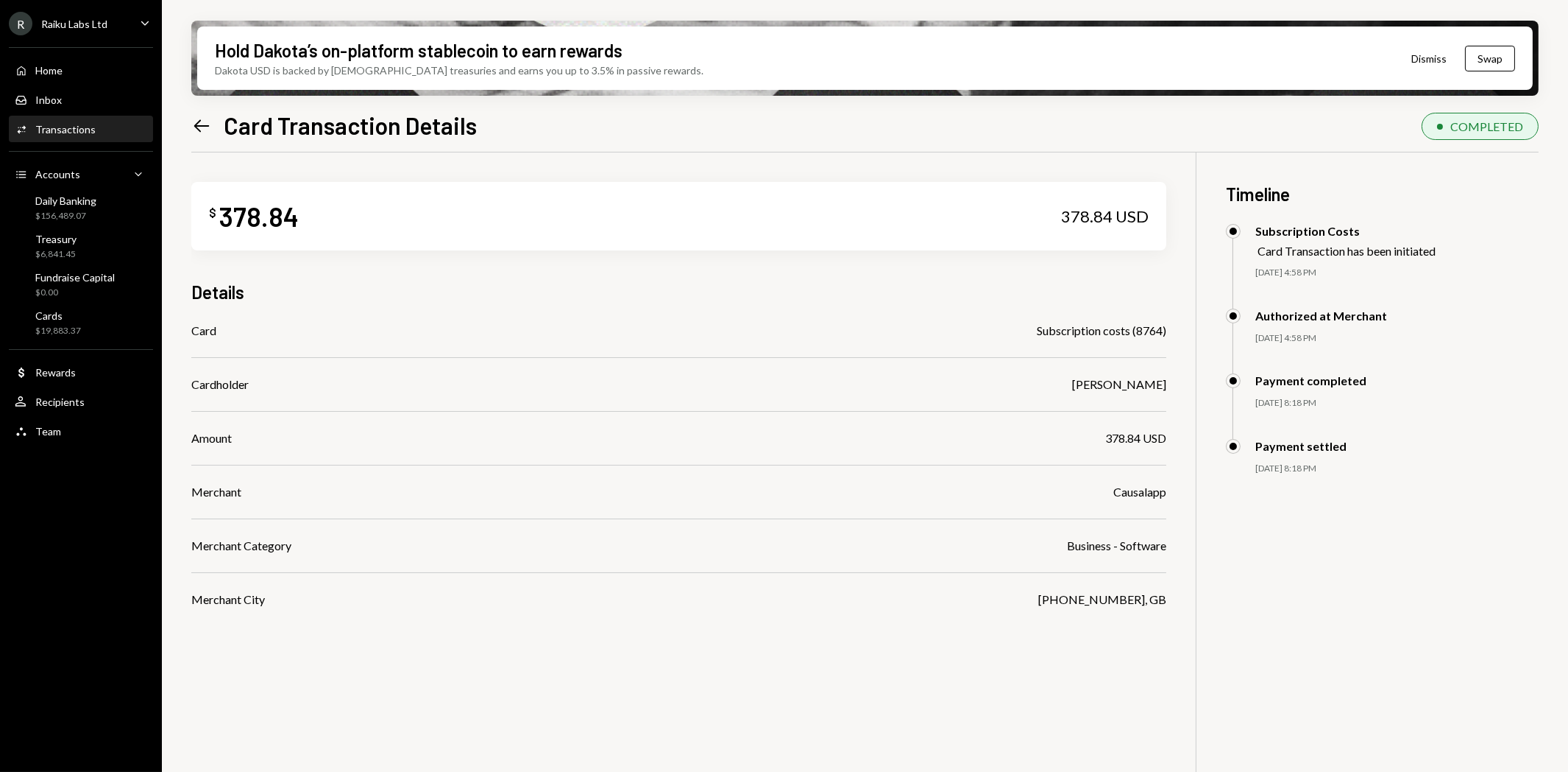
click at [201, 129] on icon "Left Arrow" at bounding box center [201, 126] width 21 height 21
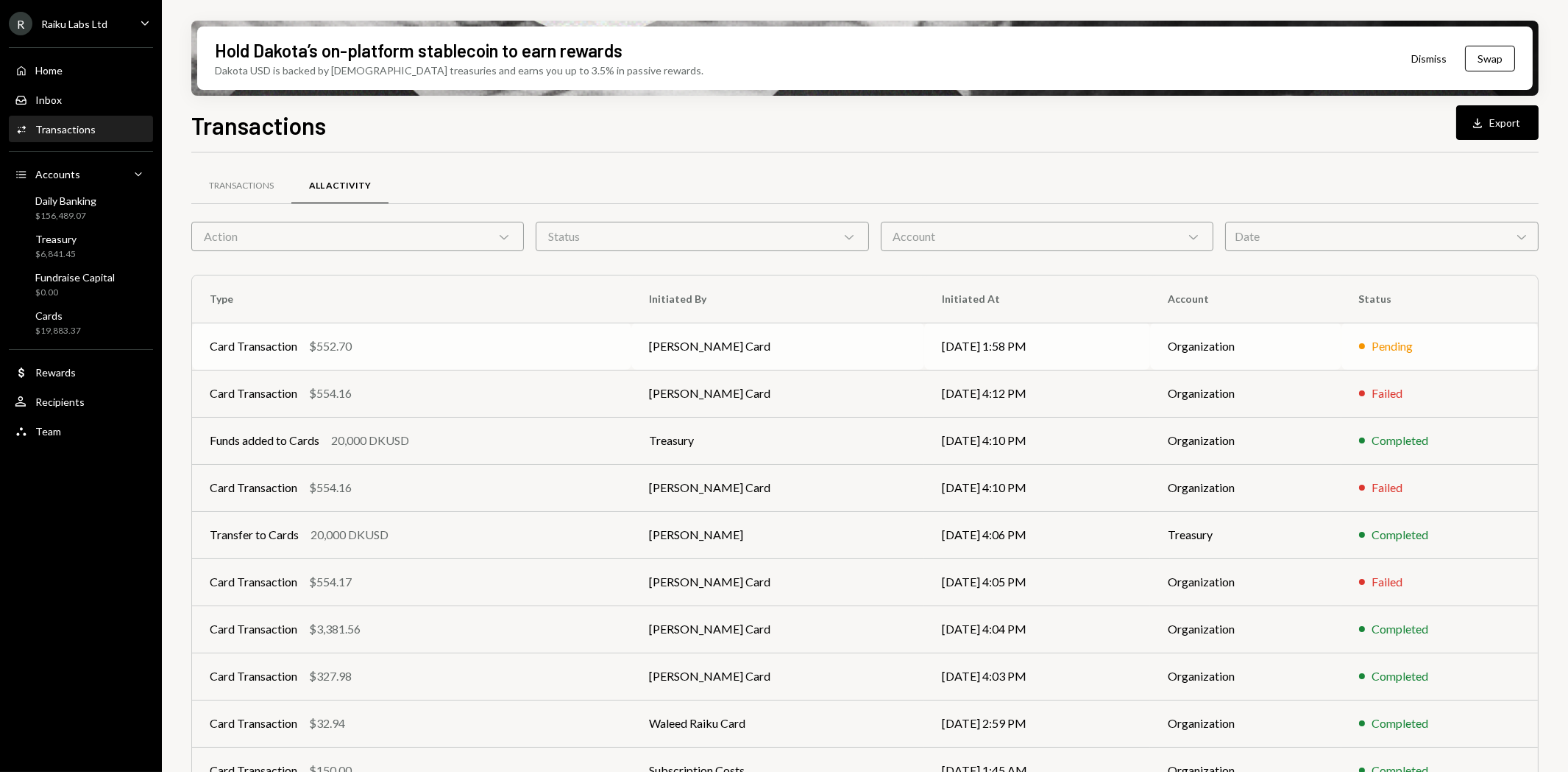
click at [246, 344] on div "Card Transaction" at bounding box center [254, 346] width 87 height 18
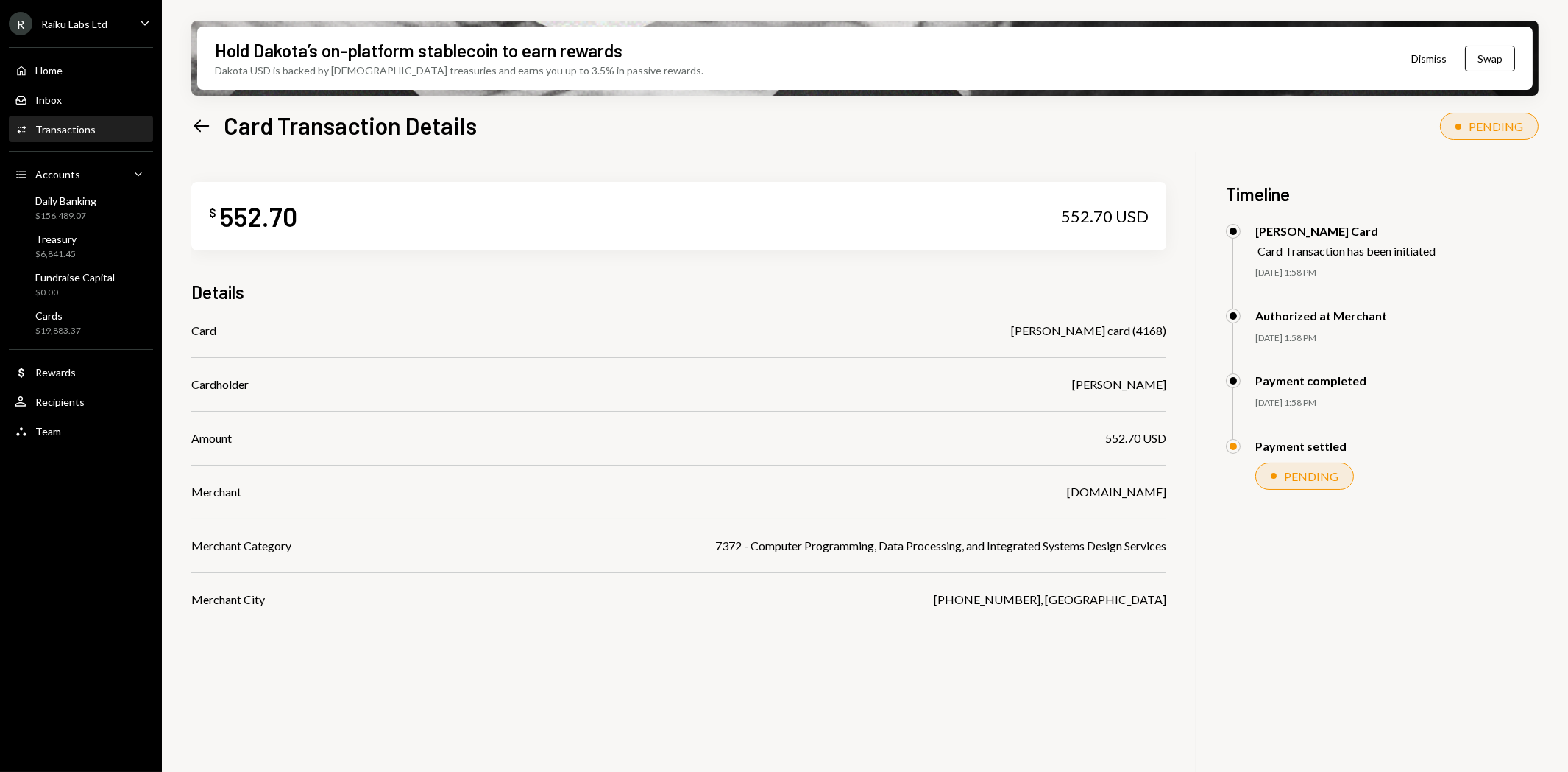
click at [212, 118] on div "Left Arrow Card Transaction Details" at bounding box center [334, 125] width 285 height 29
